Goal: Task Accomplishment & Management: Use online tool/utility

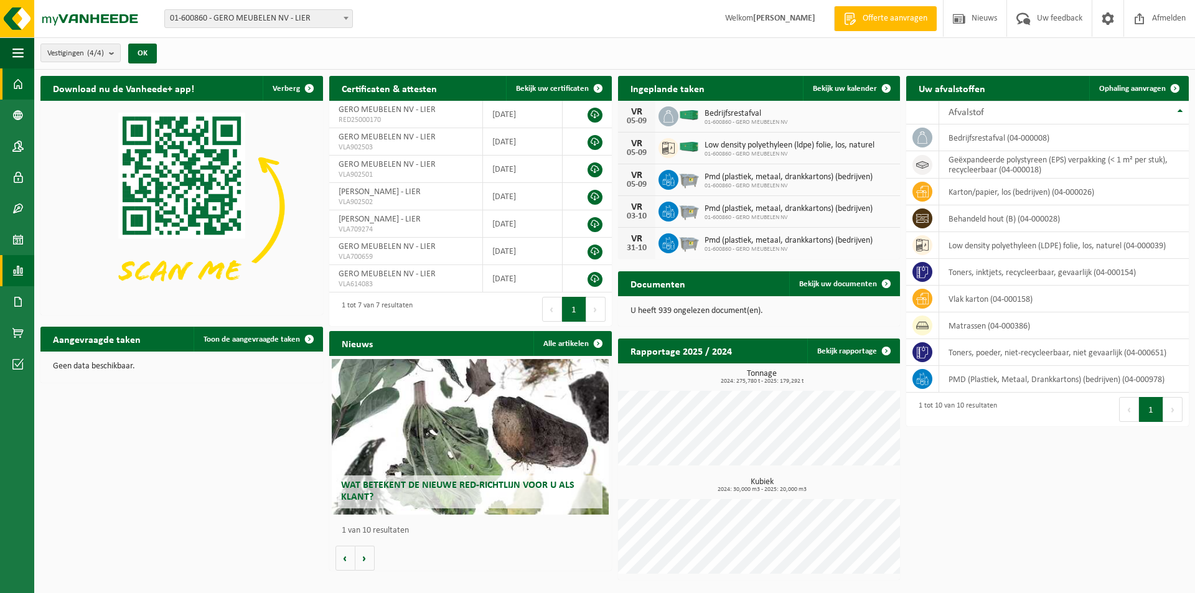
click at [20, 269] on span at bounding box center [17, 270] width 11 height 31
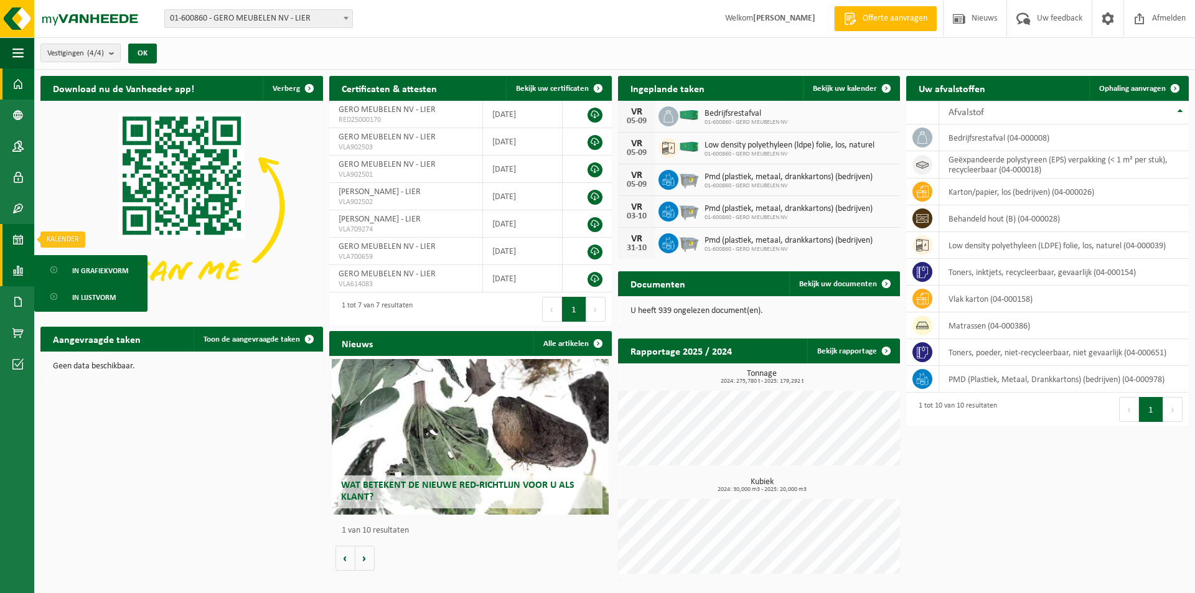
click at [17, 239] on span at bounding box center [17, 239] width 11 height 31
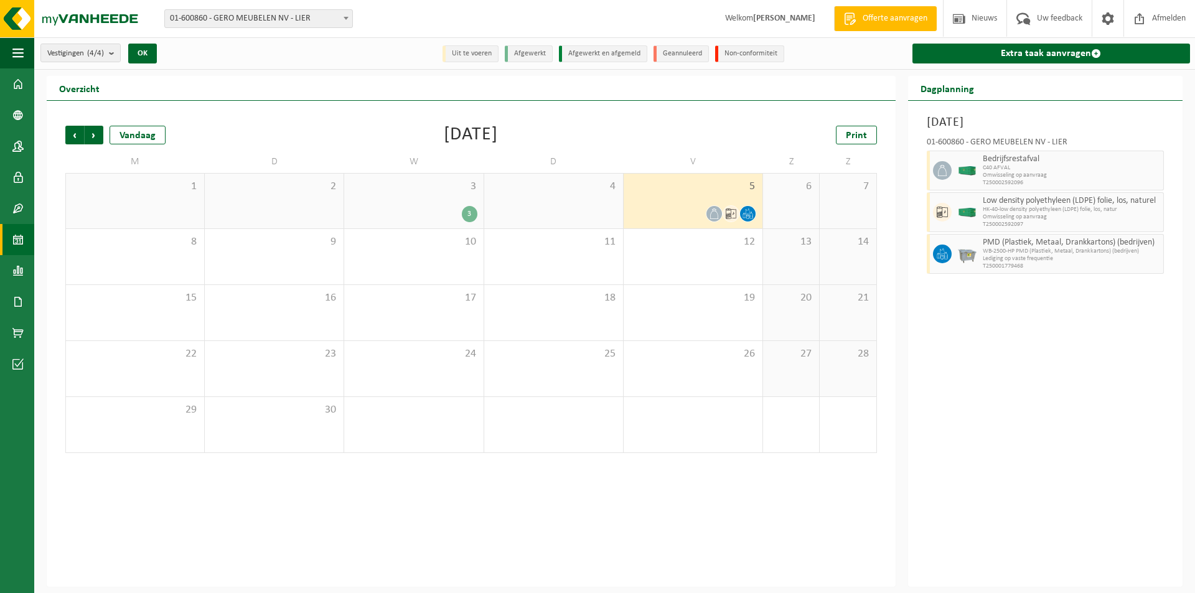
click at [691, 194] on div "5" at bounding box center [692, 201] width 139 height 55
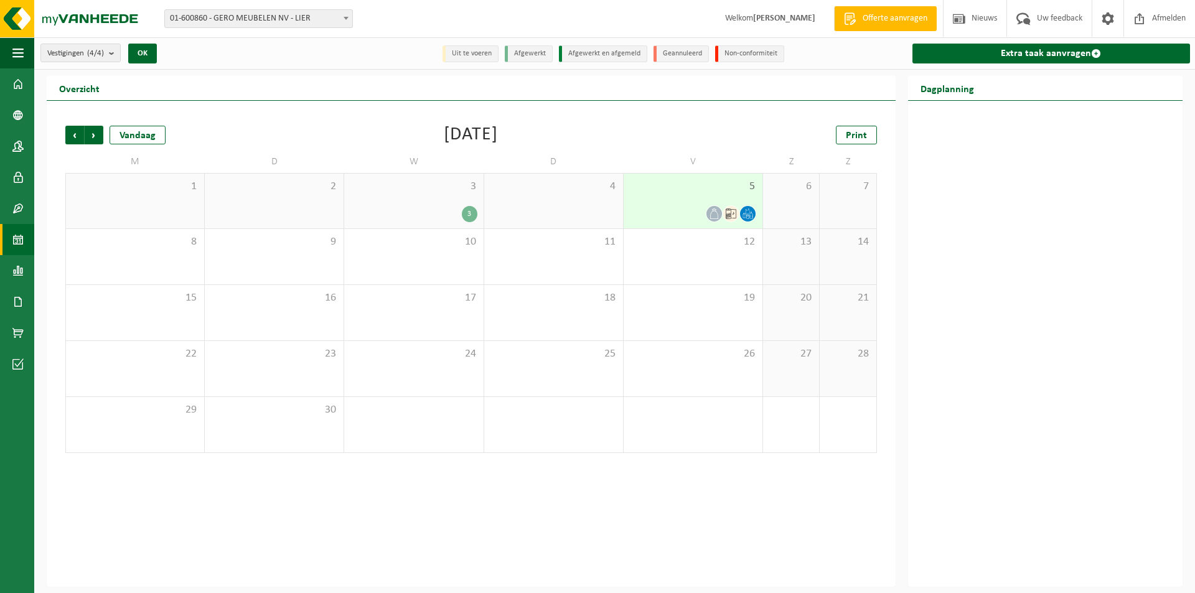
click at [691, 194] on div "5" at bounding box center [692, 201] width 139 height 55
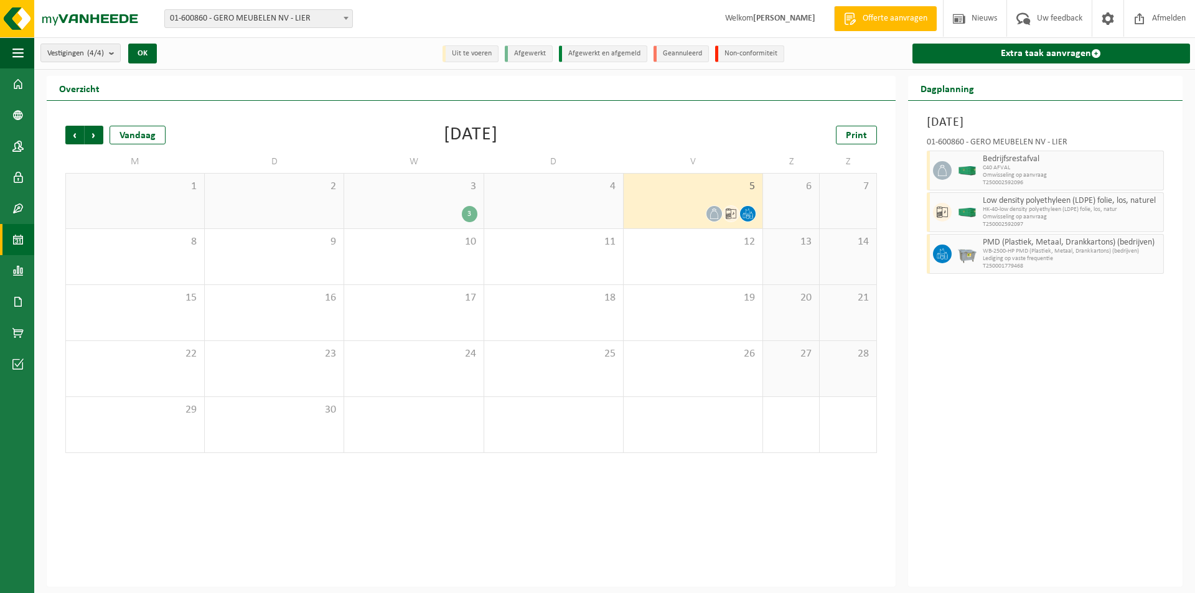
click at [991, 212] on span "HK-40-low density polyethyleen (LDPE) folie, los, natur" at bounding box center [1070, 209] width 177 height 7
click at [964, 175] on div at bounding box center [966, 171] width 25 height 40
click at [1005, 177] on span "Omwisseling op aanvraag" at bounding box center [1070, 175] width 177 height 7
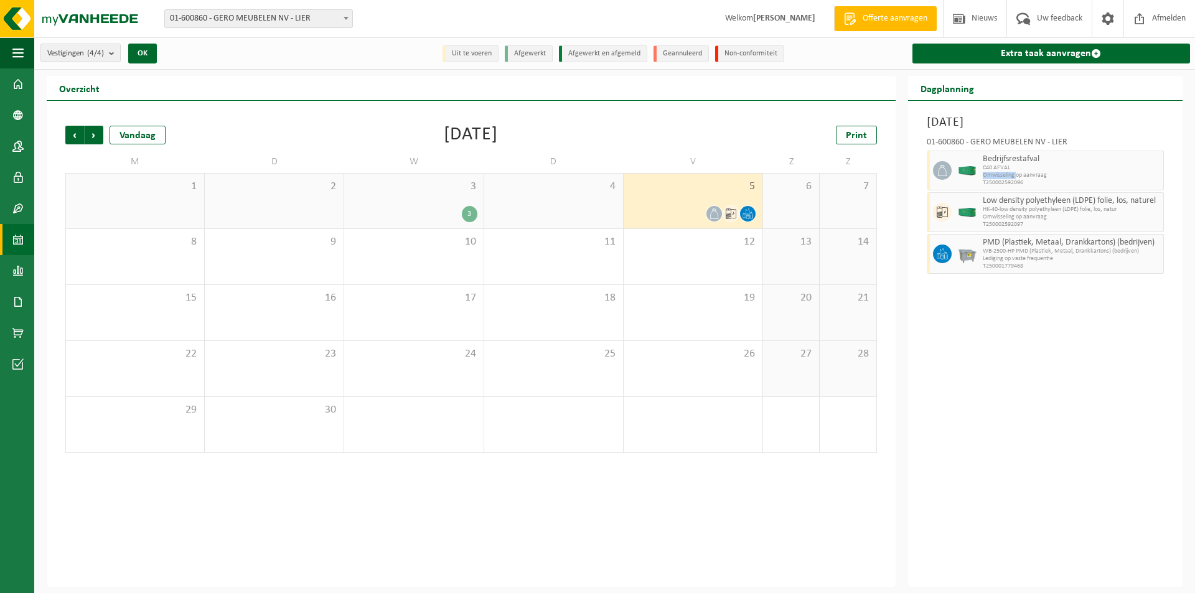
click at [1002, 175] on span "Omwisseling op aanvraag" at bounding box center [1070, 175] width 177 height 7
click at [730, 211] on icon at bounding box center [730, 213] width 11 height 11
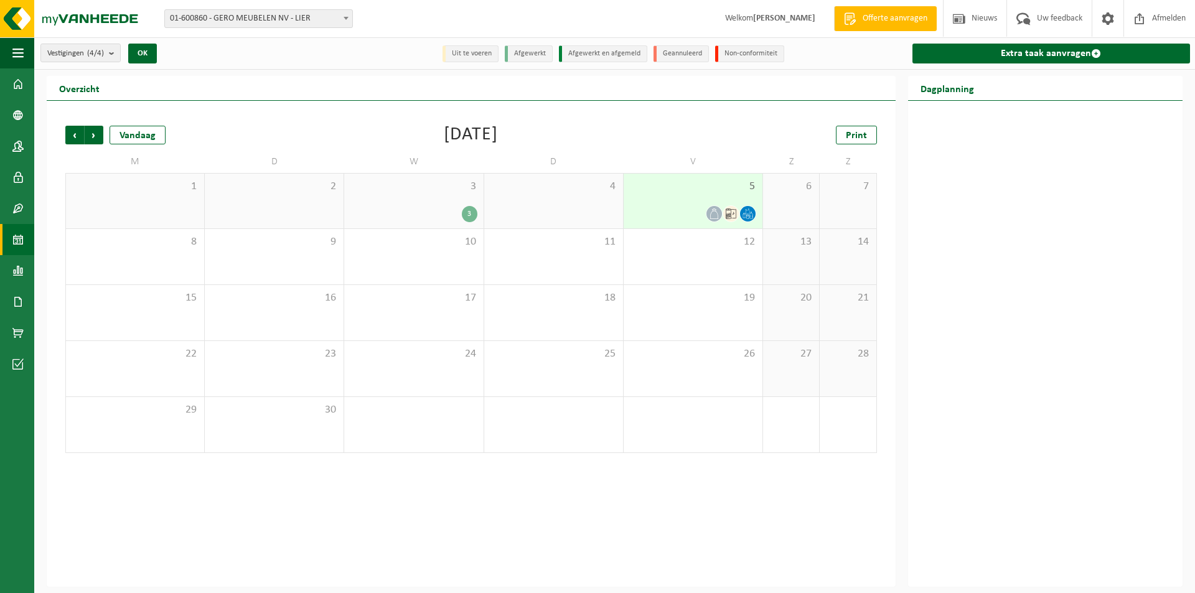
click at [709, 215] on icon at bounding box center [714, 213] width 11 height 11
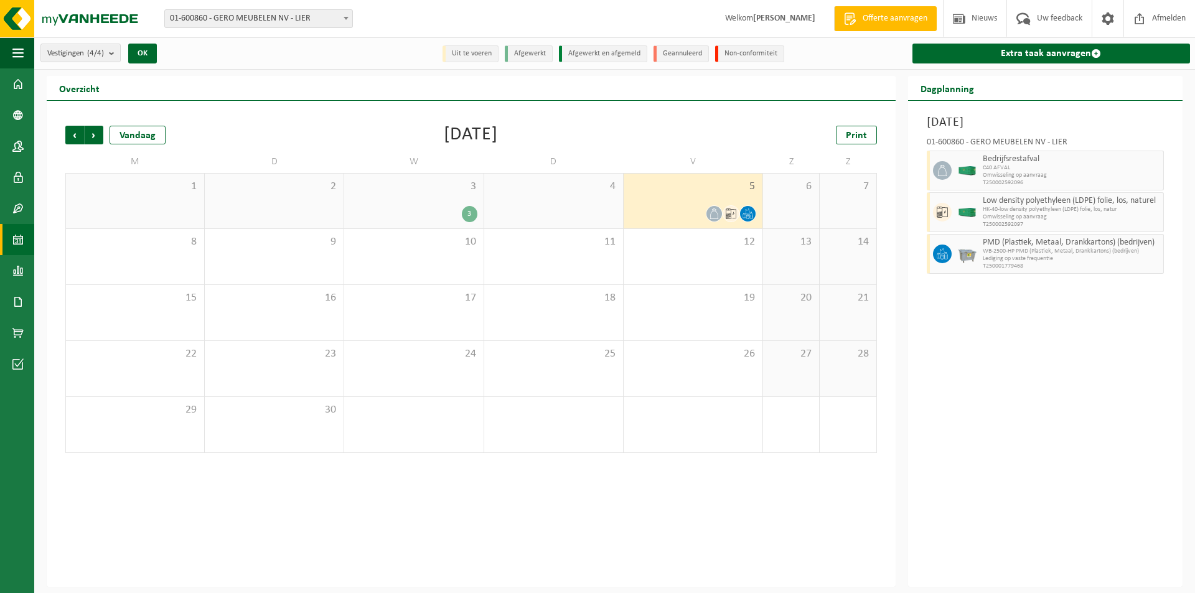
click at [744, 213] on icon at bounding box center [744, 215] width 3 height 5
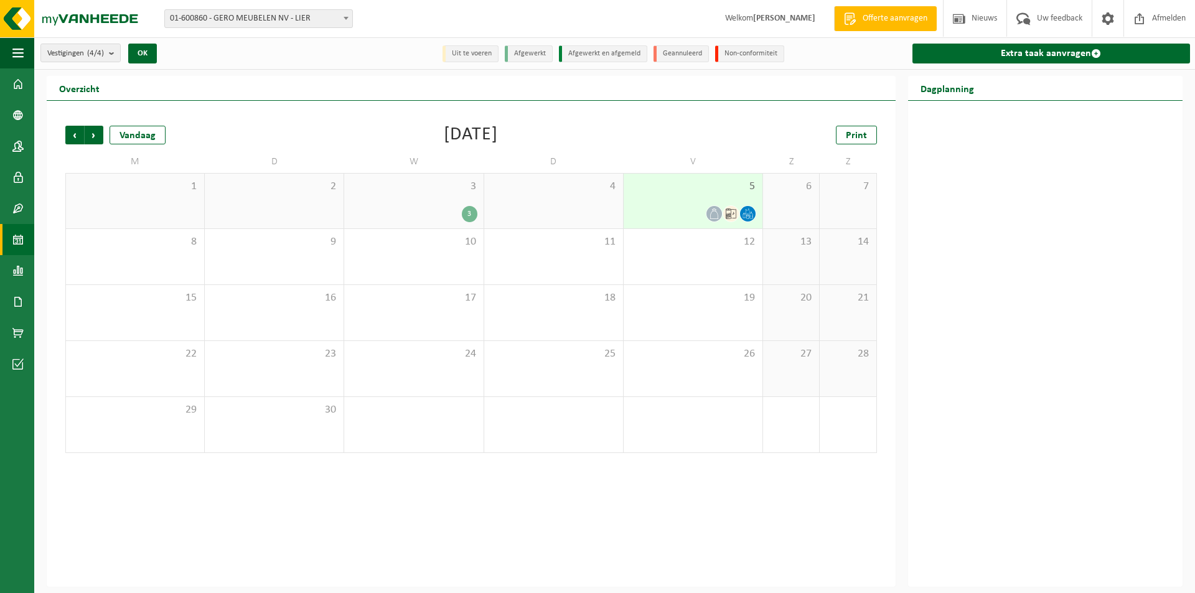
click at [727, 211] on icon at bounding box center [730, 213] width 11 height 11
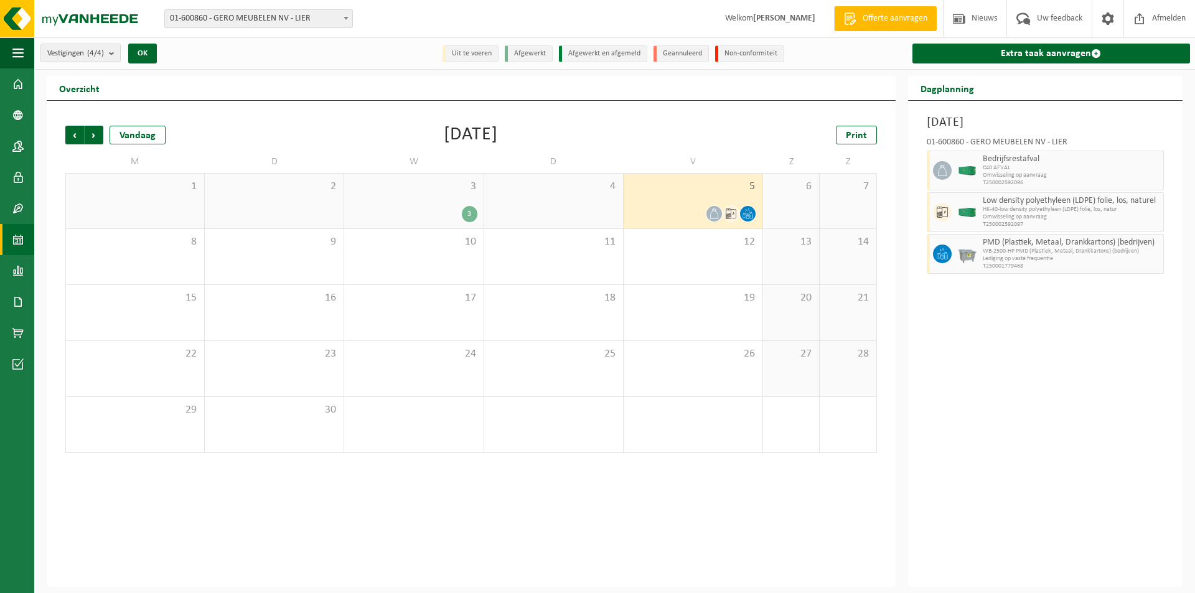
click at [1029, 378] on div "[DATE] 01-600860 - GERO MEUBELEN NV - LIER Bedrijfsrestafval C40 AFVAL Omwissel…" at bounding box center [1045, 344] width 274 height 486
